Goal: Use online tool/utility: Utilize a website feature to perform a specific function

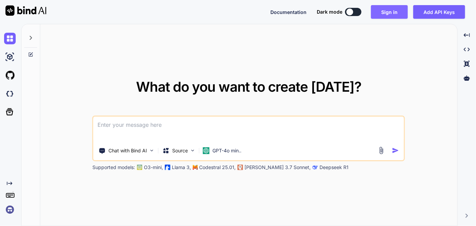
click at [390, 10] on button "Sign in" at bounding box center [389, 12] width 37 height 14
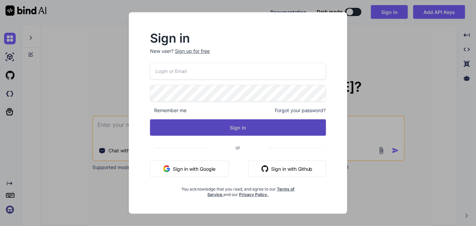
click at [221, 134] on button "Sign In" at bounding box center [238, 127] width 176 height 16
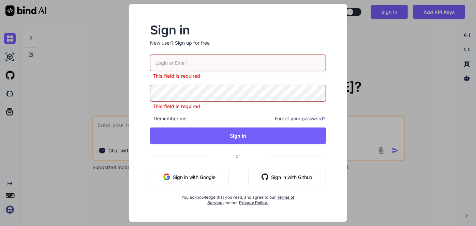
click at [195, 181] on button "Sign in with Google" at bounding box center [189, 177] width 79 height 16
click at [196, 179] on button "Sign in with Google" at bounding box center [189, 177] width 79 height 16
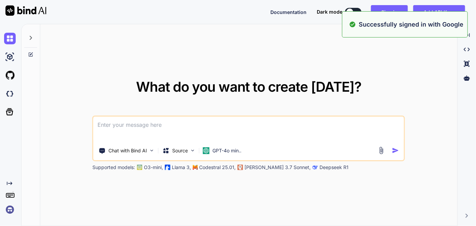
click at [233, 50] on div "What do you want to create [DATE]? Chat with Bind AI Source GPT-4o min.. Suppor…" at bounding box center [248, 125] width 417 height 202
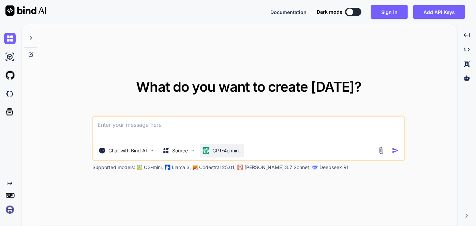
click at [216, 153] on p "GPT-4o min.." at bounding box center [227, 150] width 29 height 7
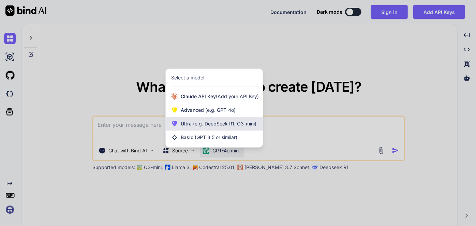
click at [216, 126] on span "(e.g. DeepSeek R1, O3-mini)" at bounding box center [224, 124] width 65 height 6
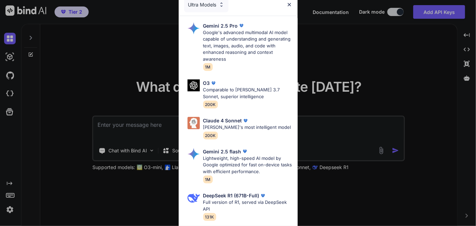
click at [153, 77] on div "Ultra Models Gemini 2.5 Pro Google's advanced multimodal AI model capable of un…" at bounding box center [238, 113] width 476 height 226
